Goal: Task Accomplishment & Management: Use online tool/utility

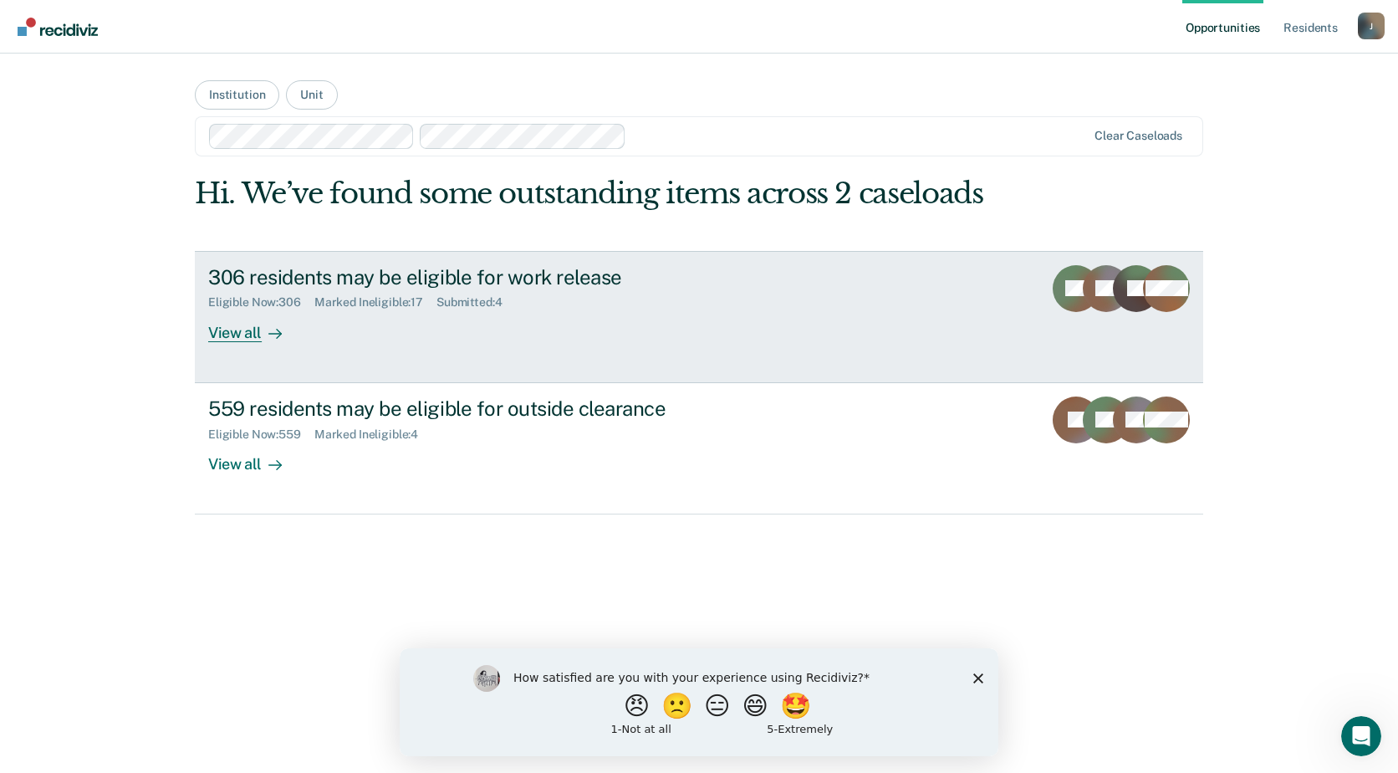
click at [290, 338] on div "View all" at bounding box center [255, 325] width 94 height 33
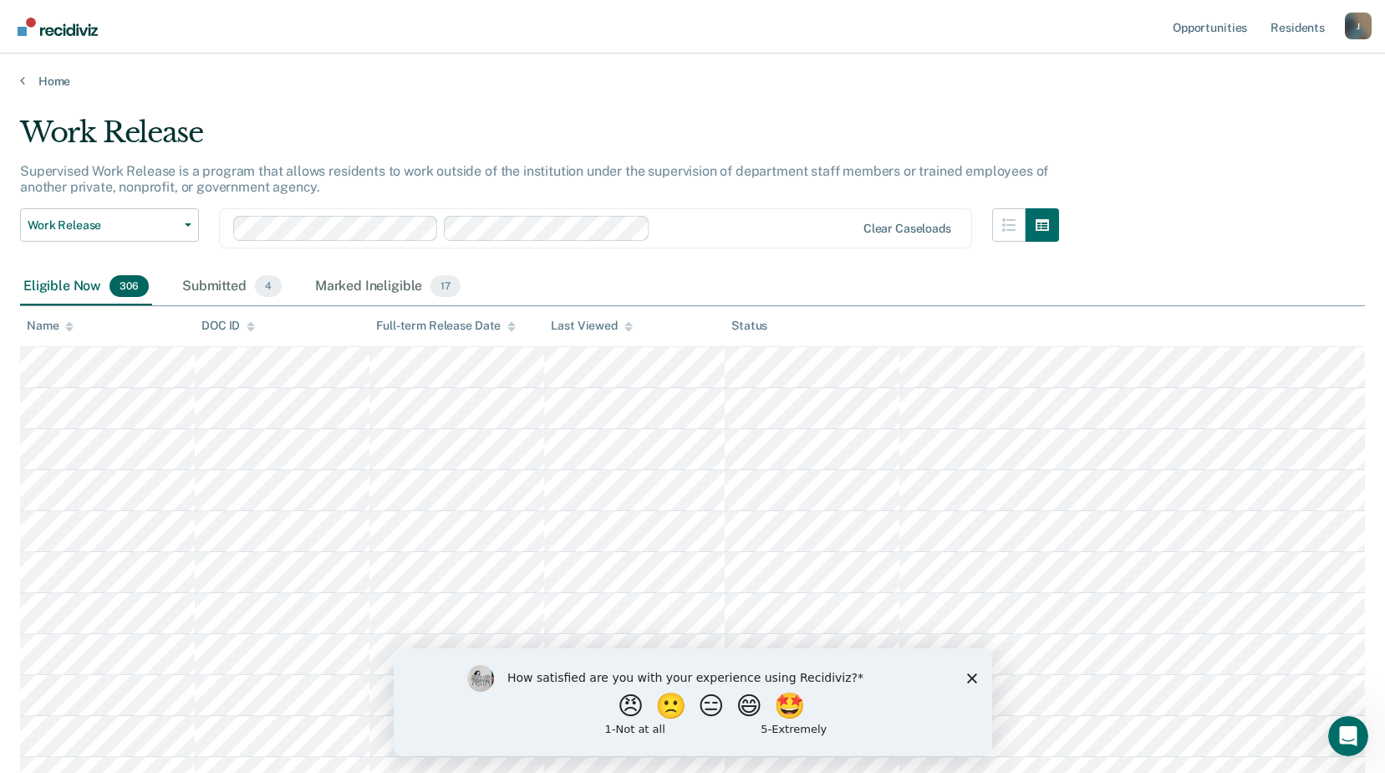
click at [968, 676] on icon "Close survey" at bounding box center [971, 677] width 10 height 10
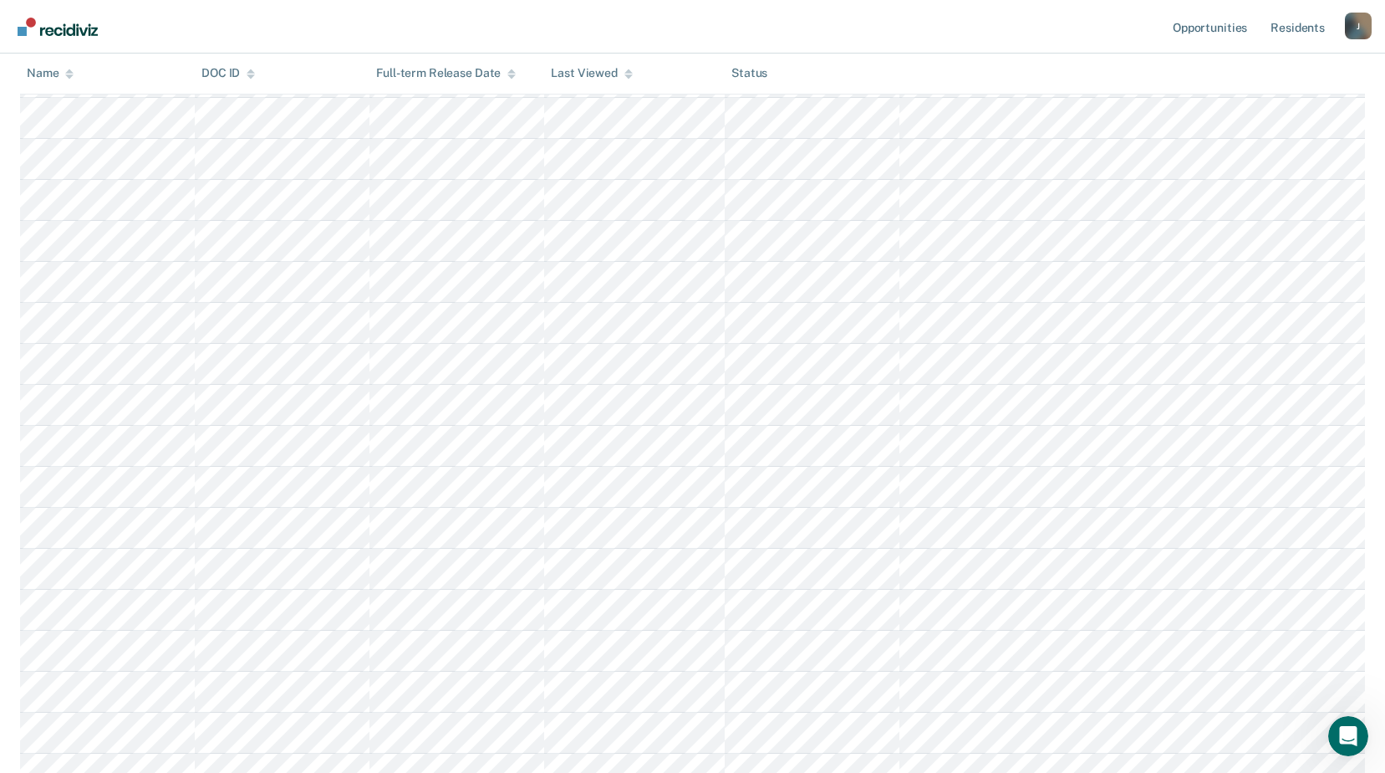
scroll to position [8277, 0]
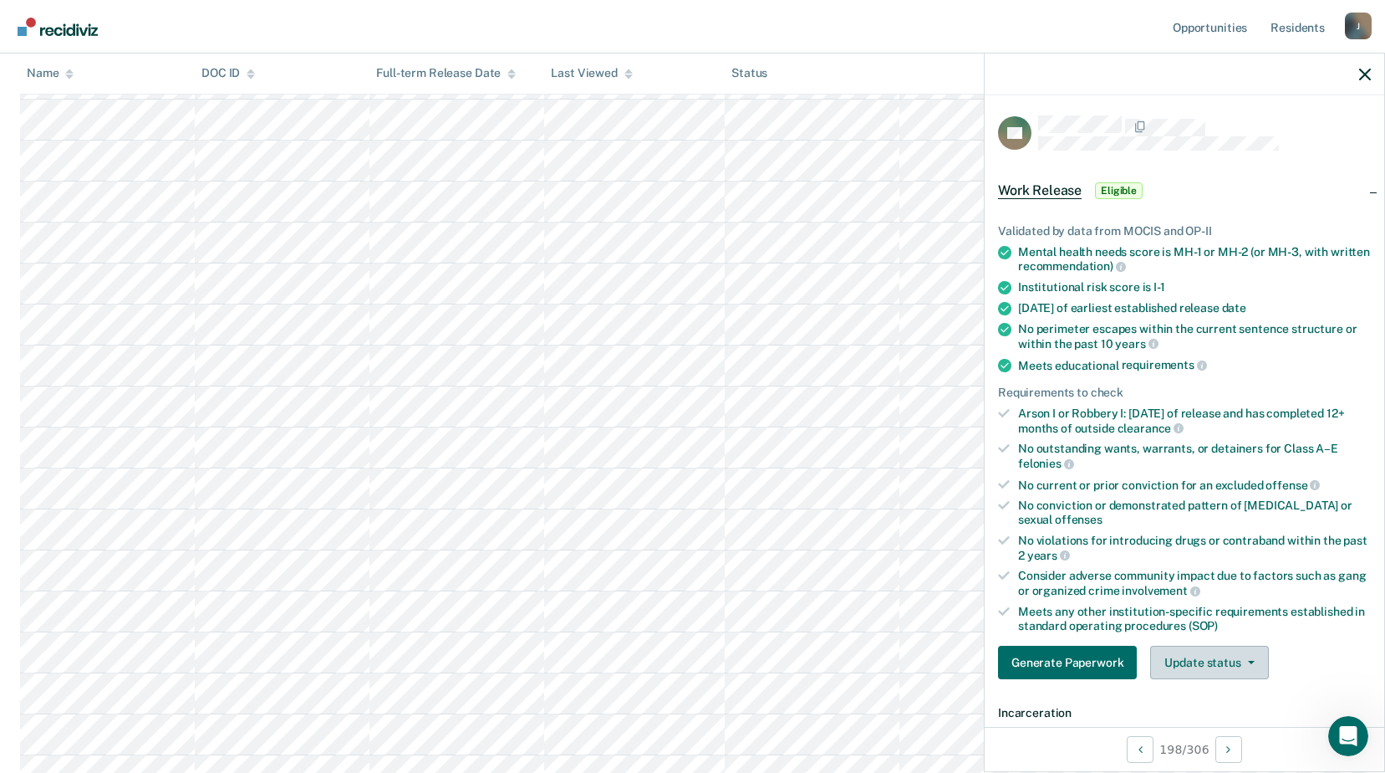
click at [1252, 665] on button "Update status" at bounding box center [1209, 661] width 118 height 33
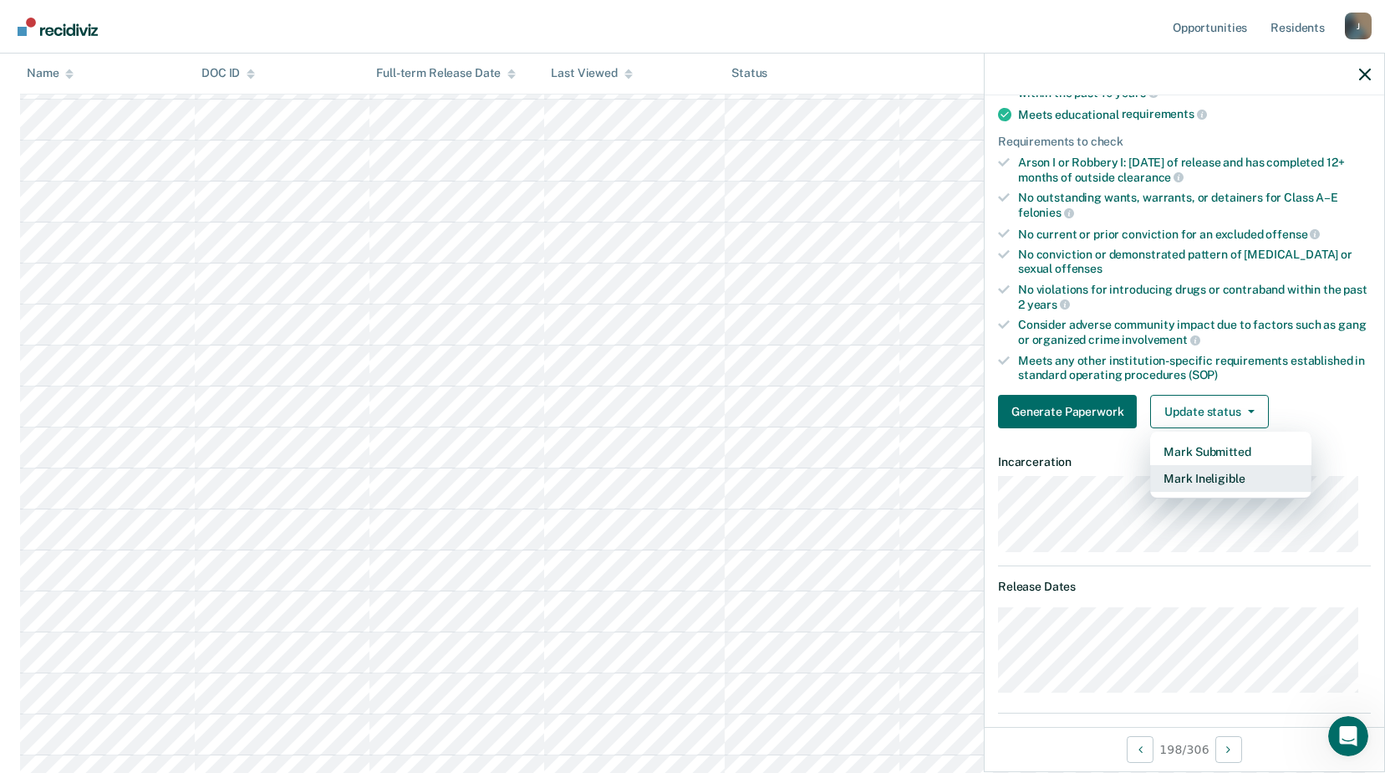
click at [1237, 478] on button "Mark Ineligible" at bounding box center [1230, 478] width 161 height 27
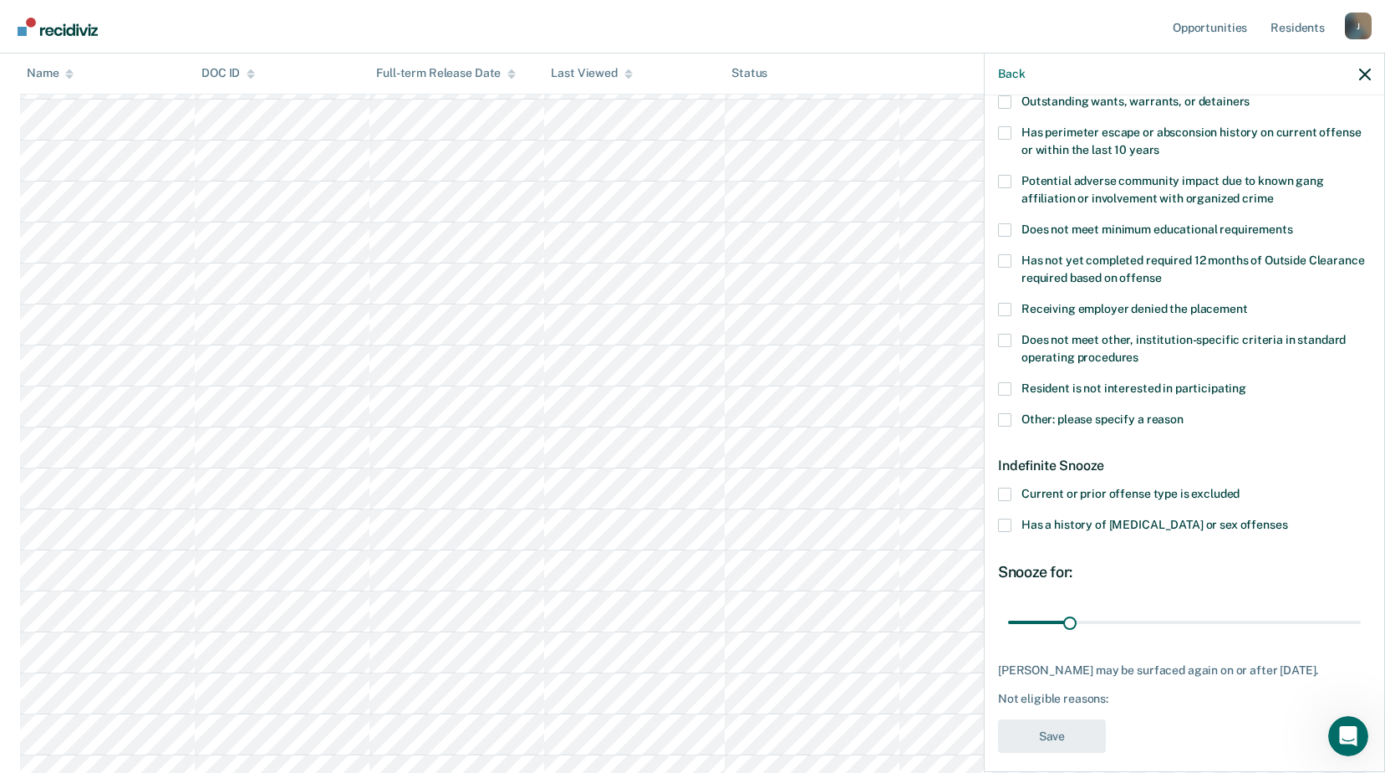
scroll to position [0, 0]
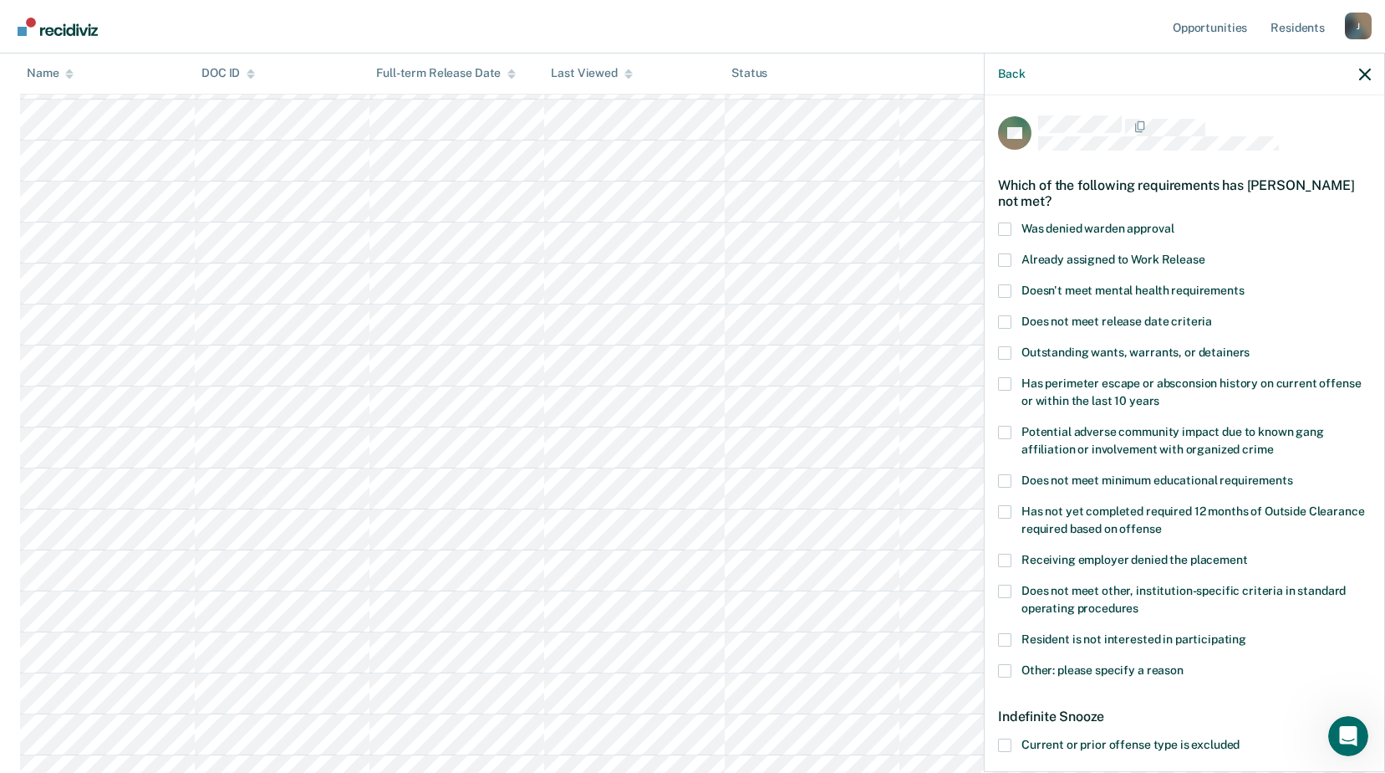
click at [1006, 286] on span at bounding box center [1004, 290] width 13 height 13
click at [1245, 284] on input "Doesn't meet mental health requirements" at bounding box center [1245, 284] width 0 height 0
click at [1007, 290] on span at bounding box center [1004, 290] width 13 height 13
click at [1245, 284] on input "Doesn't meet mental health requirements" at bounding box center [1245, 284] width 0 height 0
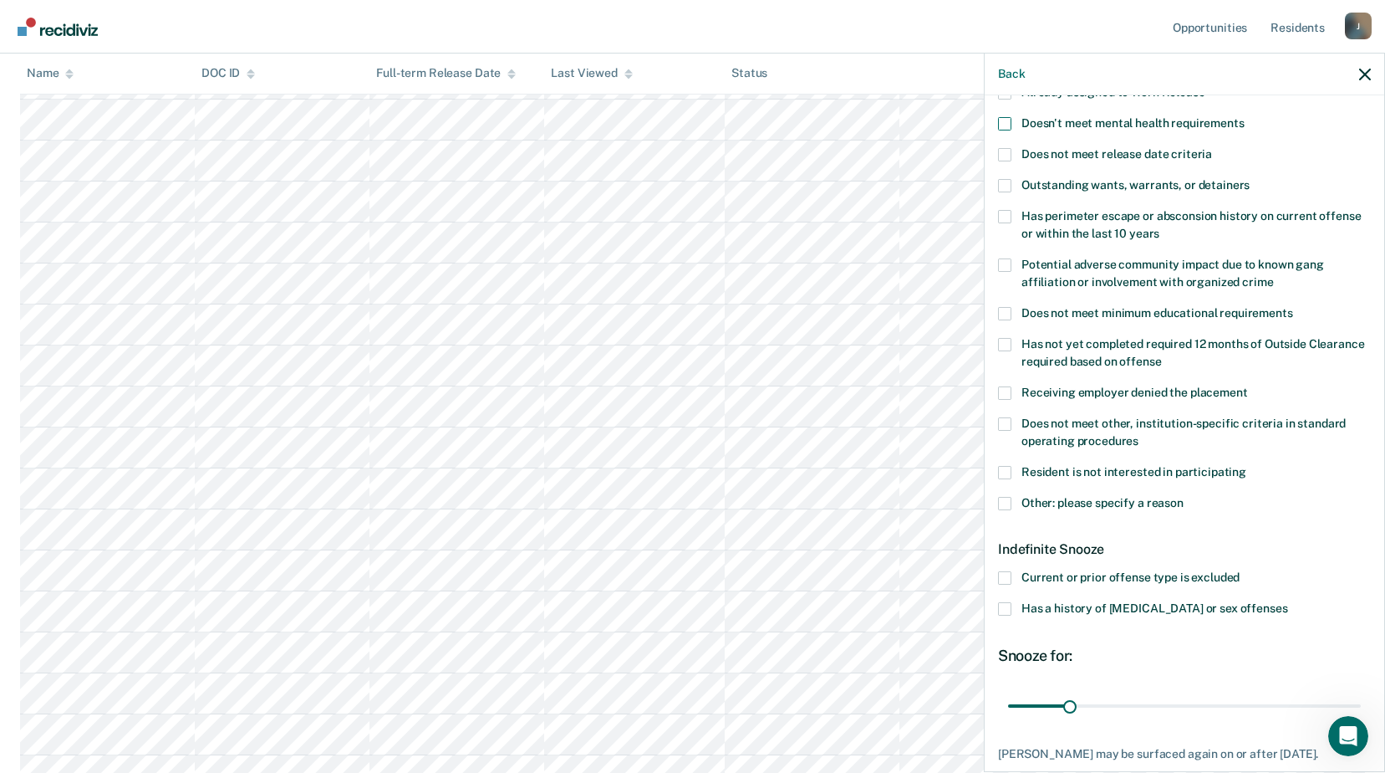
scroll to position [251, 0]
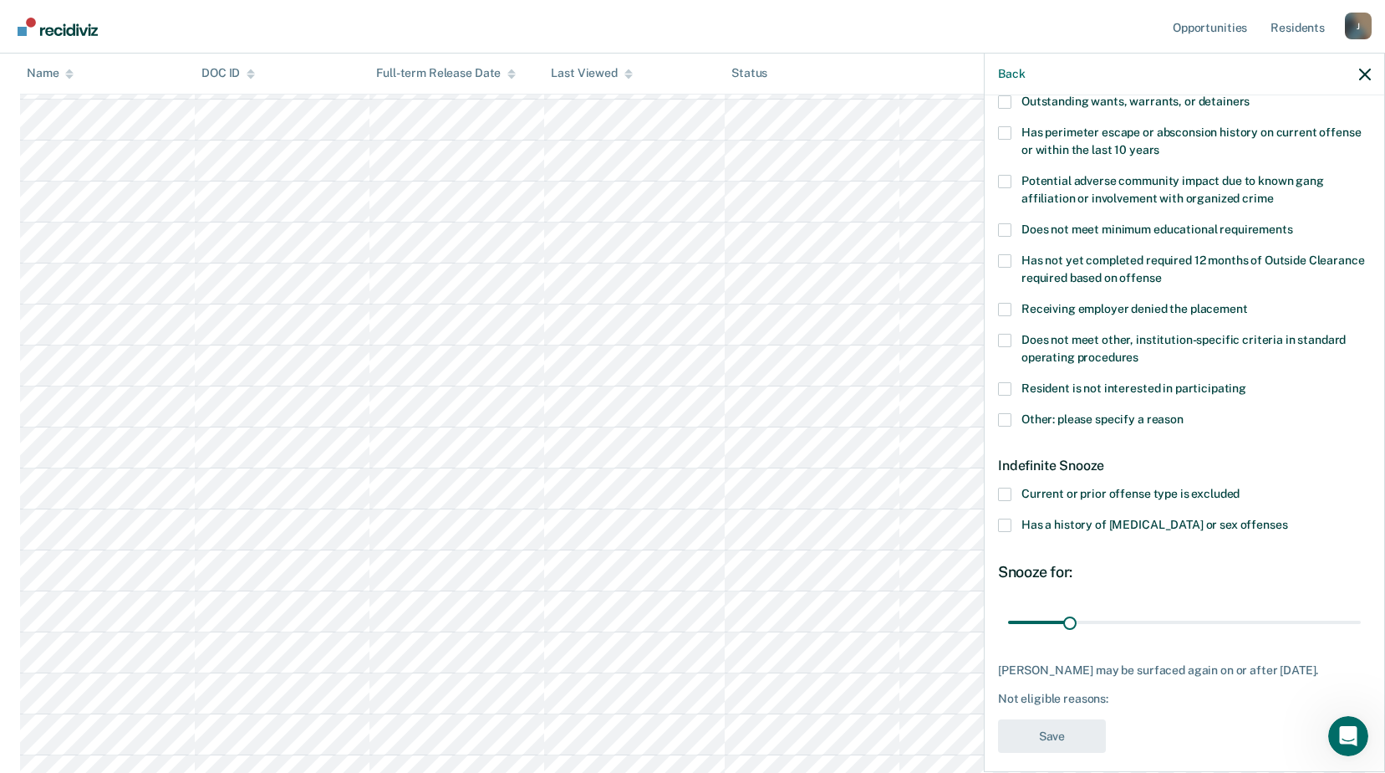
click at [1010, 416] on span at bounding box center [1004, 419] width 13 height 13
click at [1184, 413] on input "Other: please specify a reason" at bounding box center [1184, 413] width 0 height 0
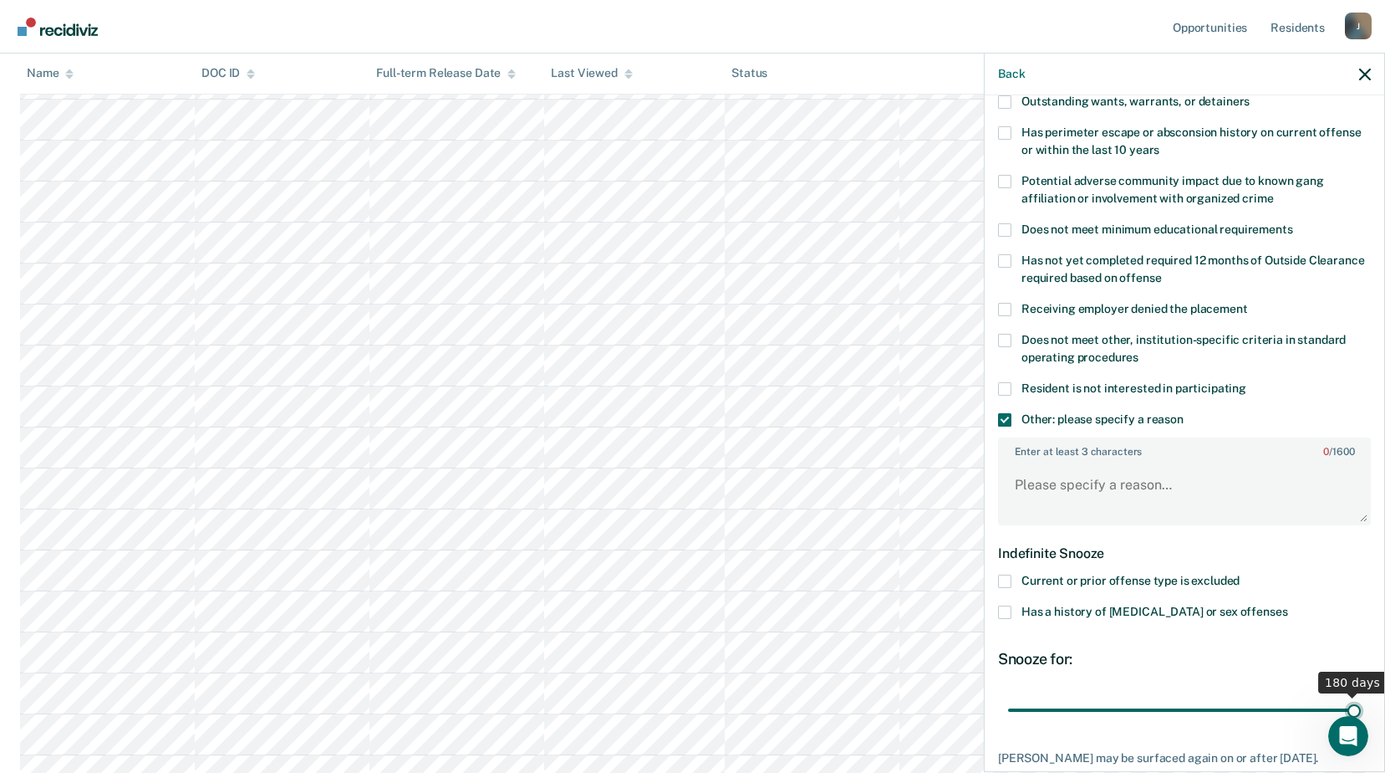
drag, startPoint x: 1068, startPoint y: 713, endPoint x: 1363, endPoint y: 674, distance: 296.9
type input "180"
click at [1361, 695] on input "range" at bounding box center [1184, 709] width 353 height 29
click at [1180, 467] on textarea "Enter at least 3 characters 0 / 1600" at bounding box center [1185, 492] width 370 height 62
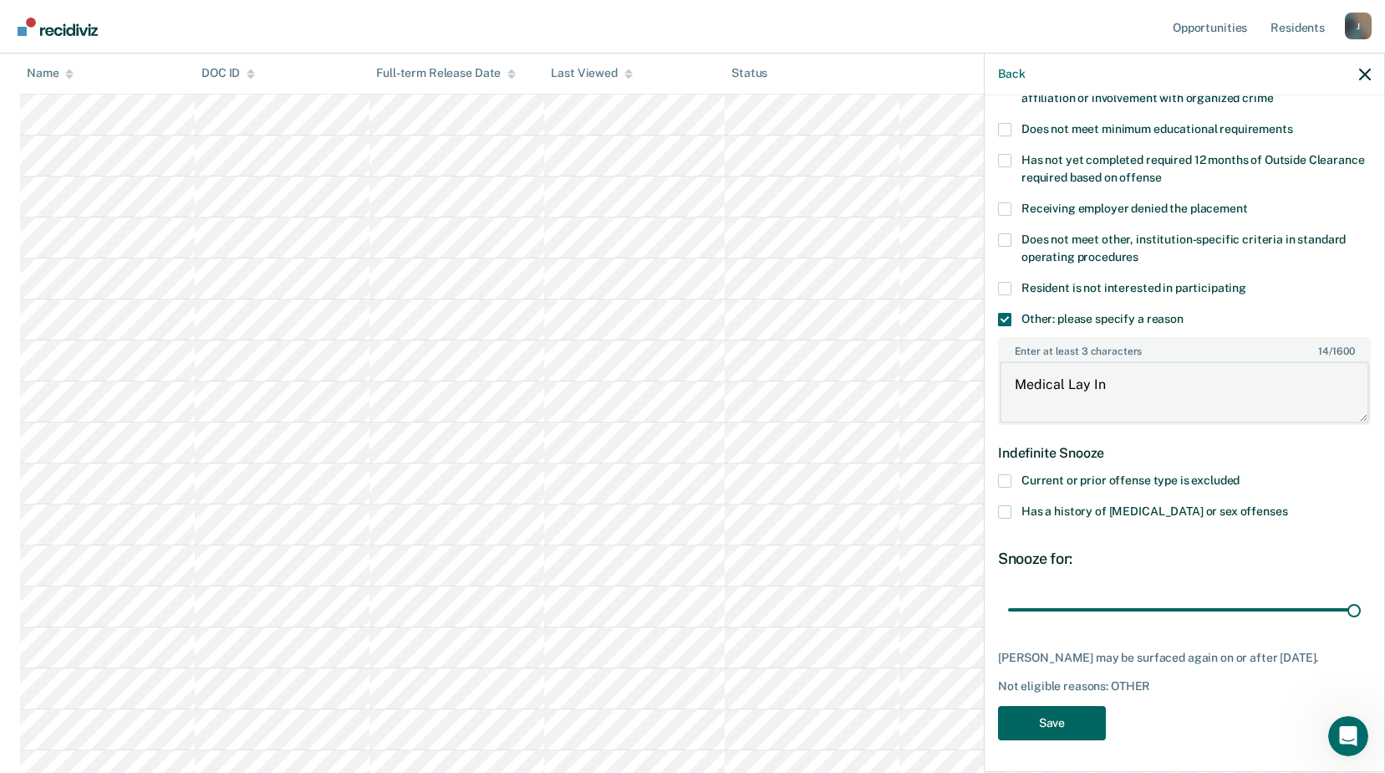
type textarea "Medical Lay In"
click at [1068, 715] on button "Save" at bounding box center [1052, 723] width 108 height 34
